Goal: Find specific page/section: Find specific page/section

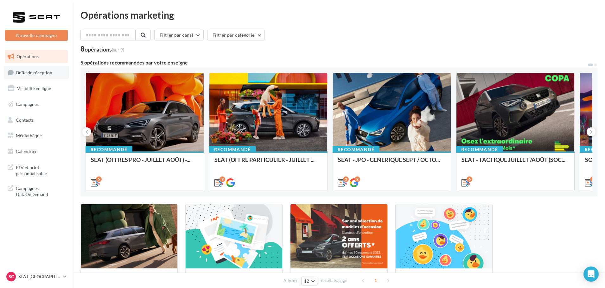
click at [34, 71] on span "Boîte de réception" at bounding box center [34, 72] width 36 height 5
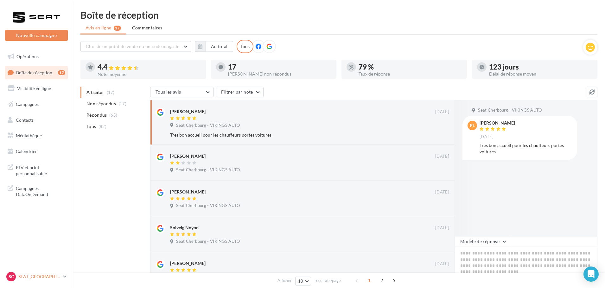
click at [50, 273] on div "SC SEAT [GEOGRAPHIC_DATA] SEAT-[GEOGRAPHIC_DATA]" at bounding box center [33, 276] width 54 height 9
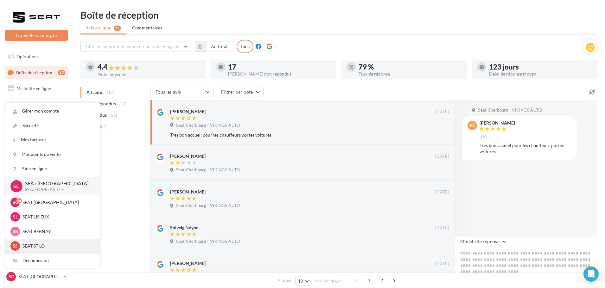
click at [37, 248] on p "SEAT ST LO" at bounding box center [57, 246] width 70 height 6
